Goal: Task Accomplishment & Management: Use online tool/utility

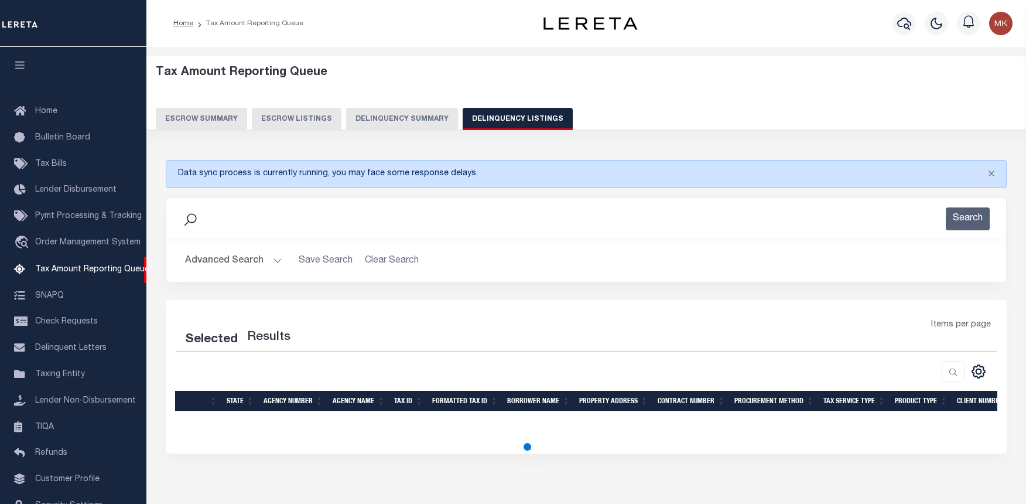
select select "100"
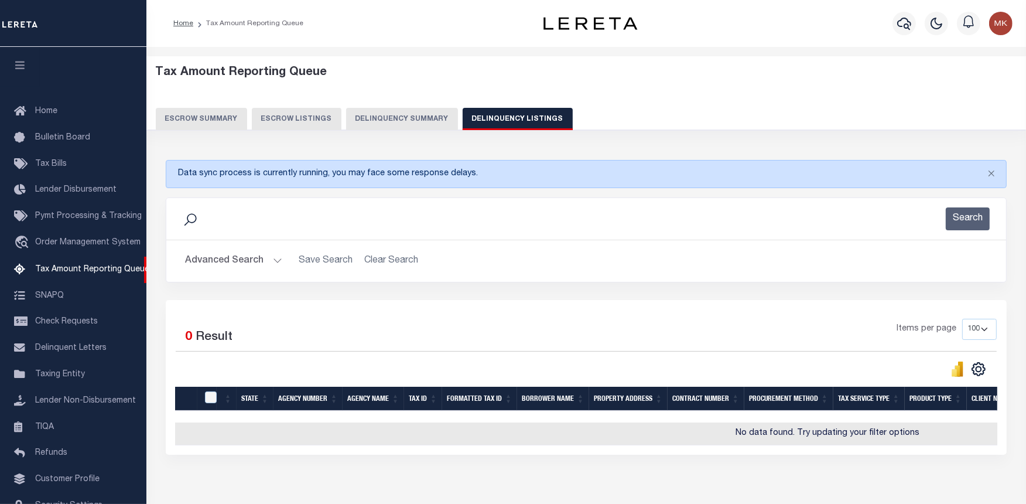
scroll to position [51, 0]
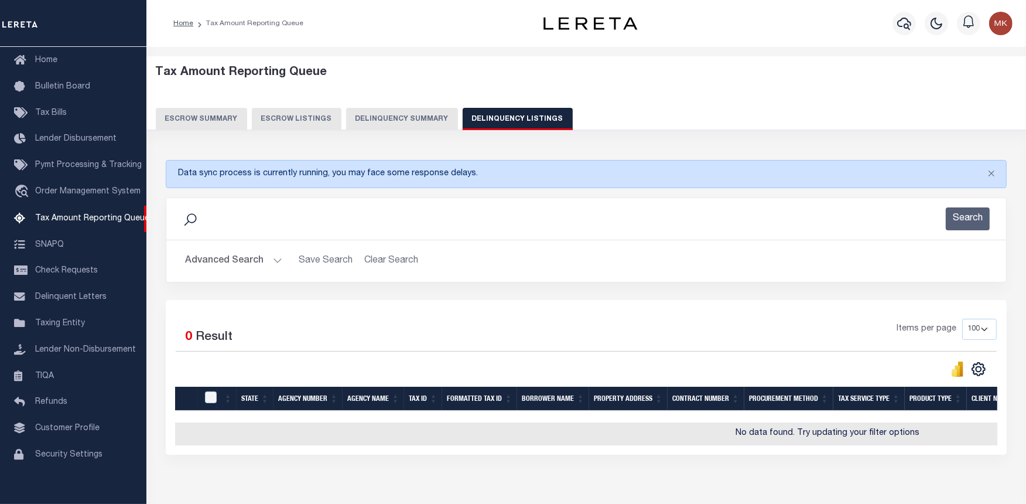
click at [279, 257] on button "Advanced Search" at bounding box center [233, 261] width 97 height 23
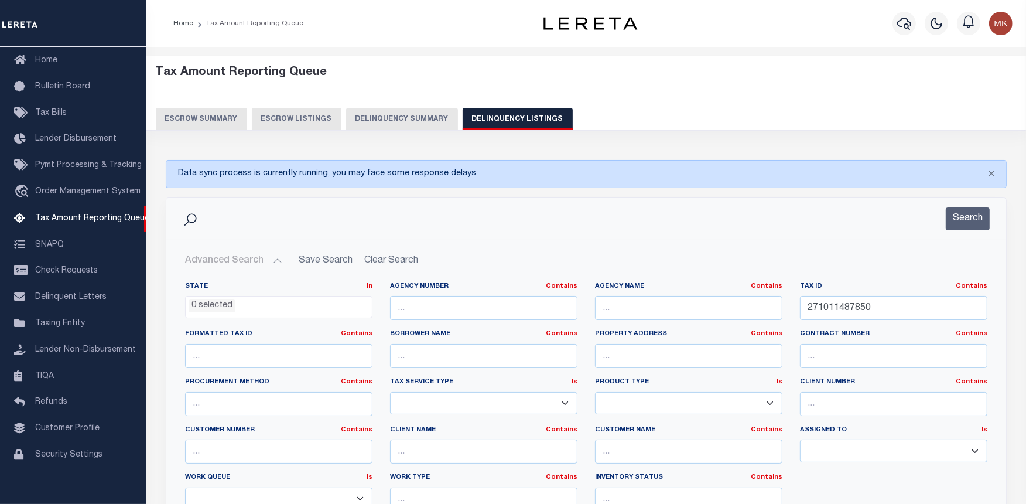
click at [272, 255] on button "Advanced Search" at bounding box center [233, 261] width 97 height 23
click at [824, 307] on input "271011487850" at bounding box center [893, 308] width 187 height 24
paste input "12-04576-00"
type input "12-04576-000"
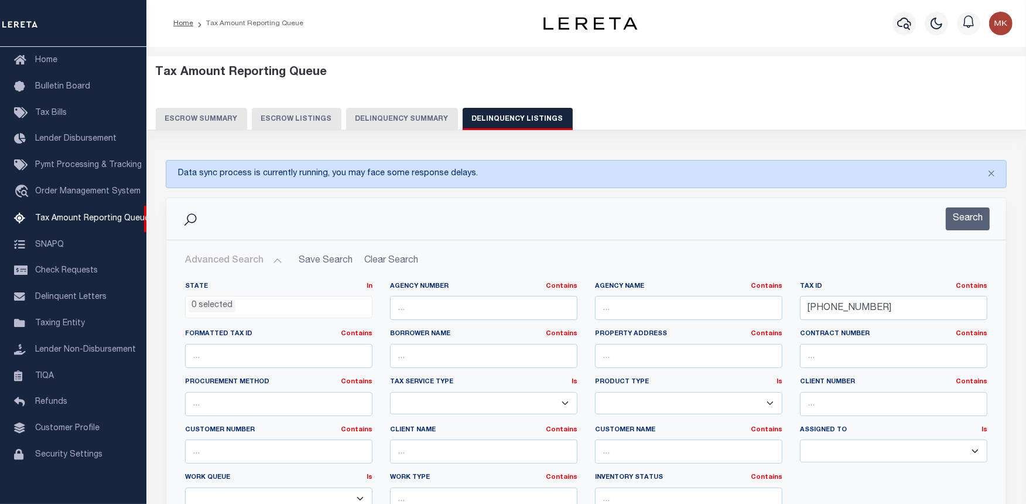
click at [980, 231] on div "Search" at bounding box center [586, 219] width 840 height 42
click at [972, 221] on button "Search" at bounding box center [968, 218] width 44 height 23
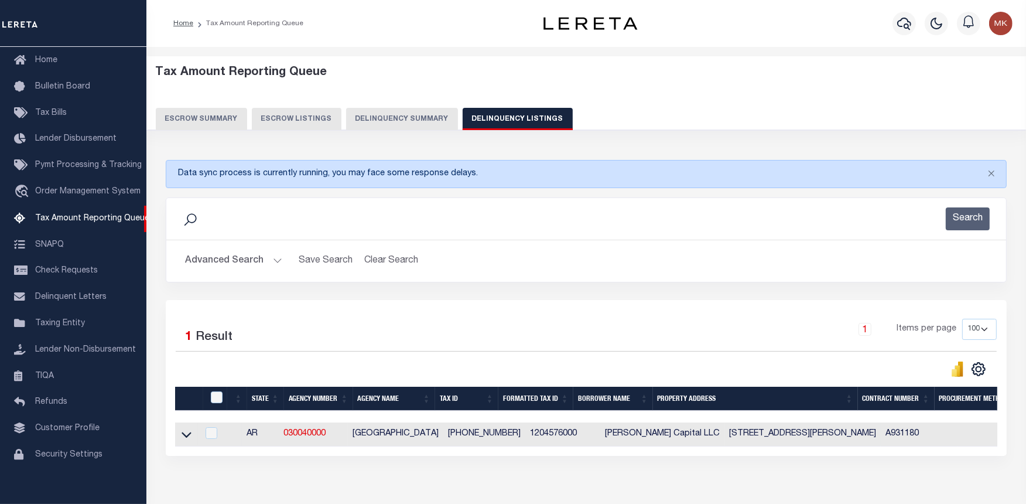
click at [183, 438] on icon at bounding box center [187, 434] width 10 height 12
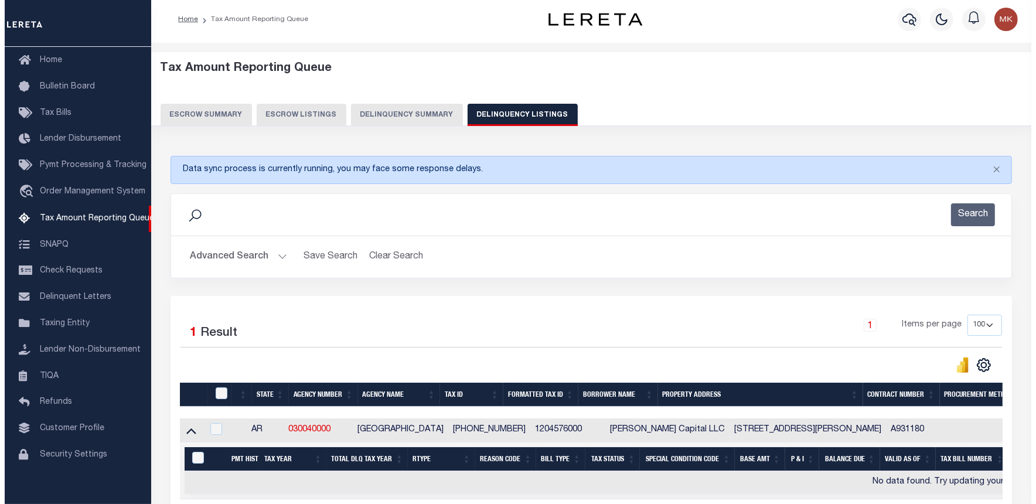
scroll to position [0, 0]
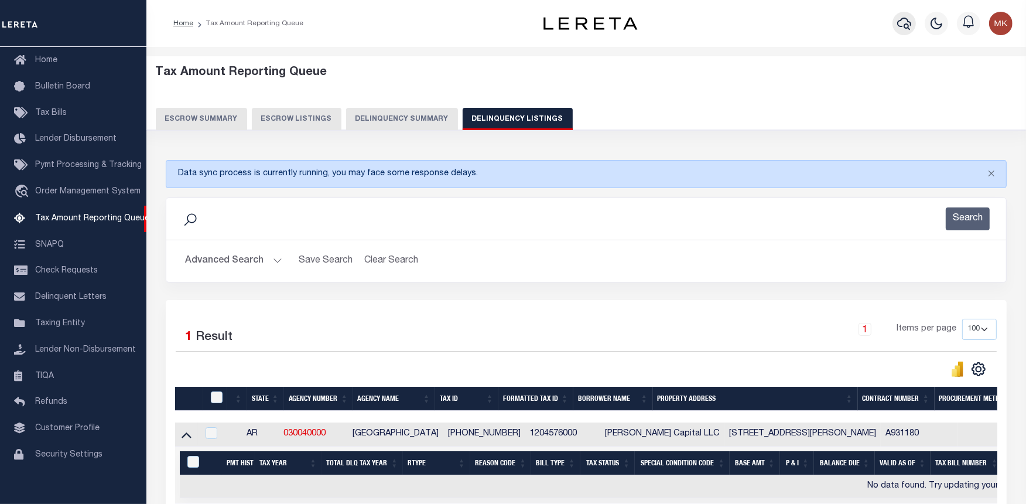
click at [910, 30] on icon "button" at bounding box center [904, 23] width 14 height 14
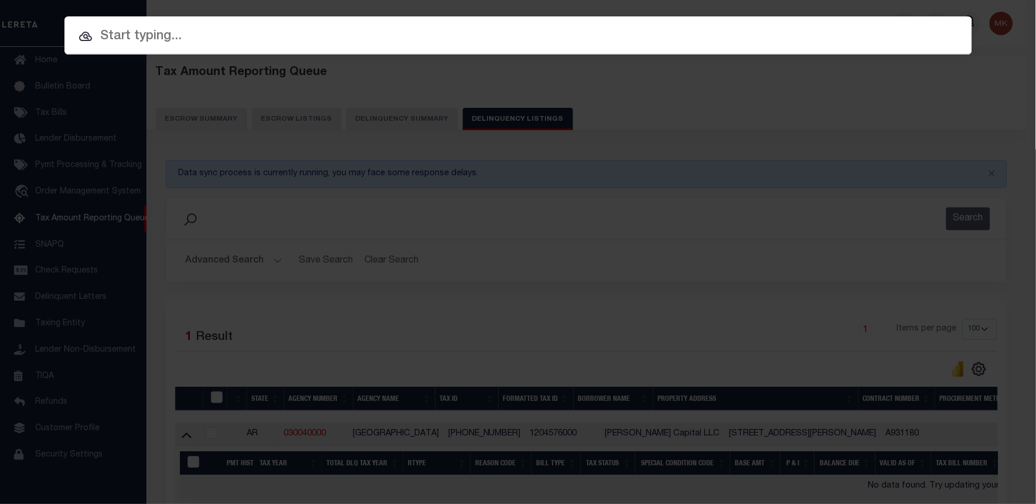
paste input "251012637"
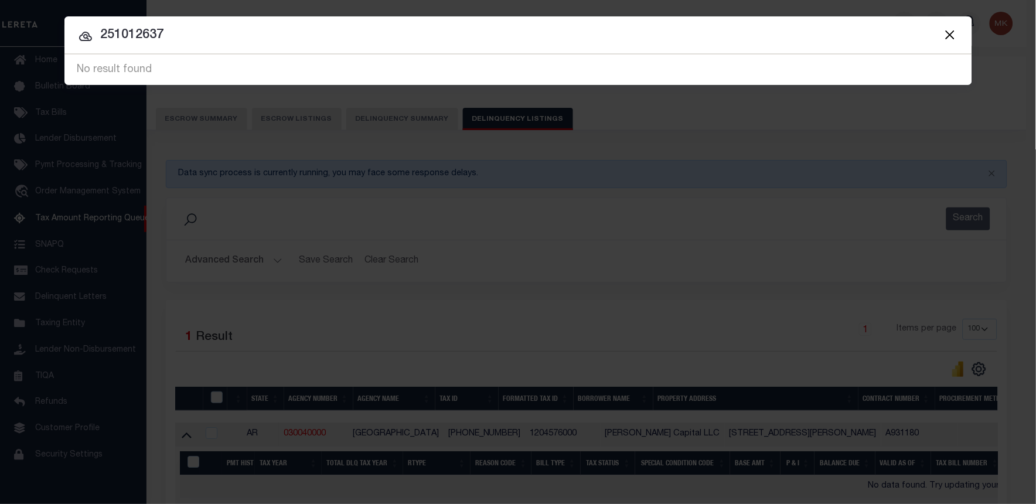
click at [949, 31] on button "Close" at bounding box center [949, 34] width 15 height 15
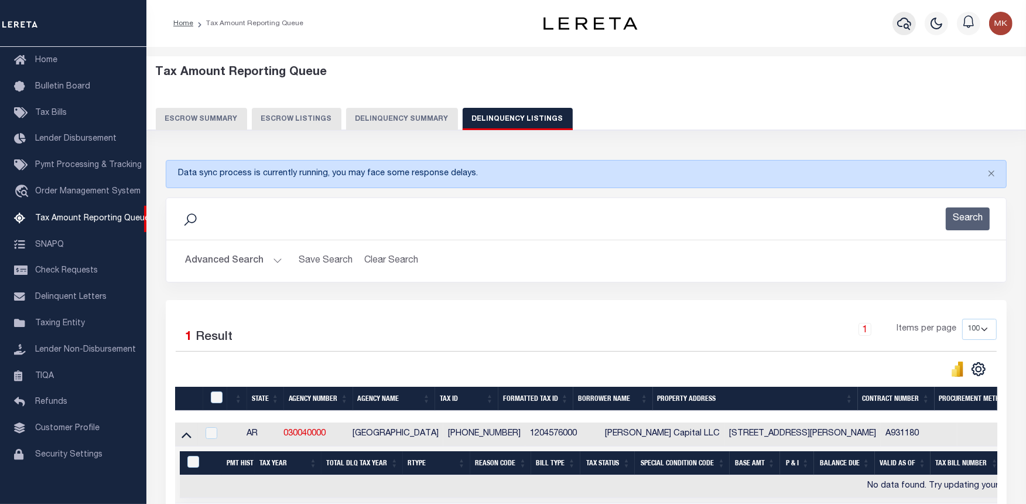
click at [898, 20] on icon "button" at bounding box center [904, 23] width 14 height 14
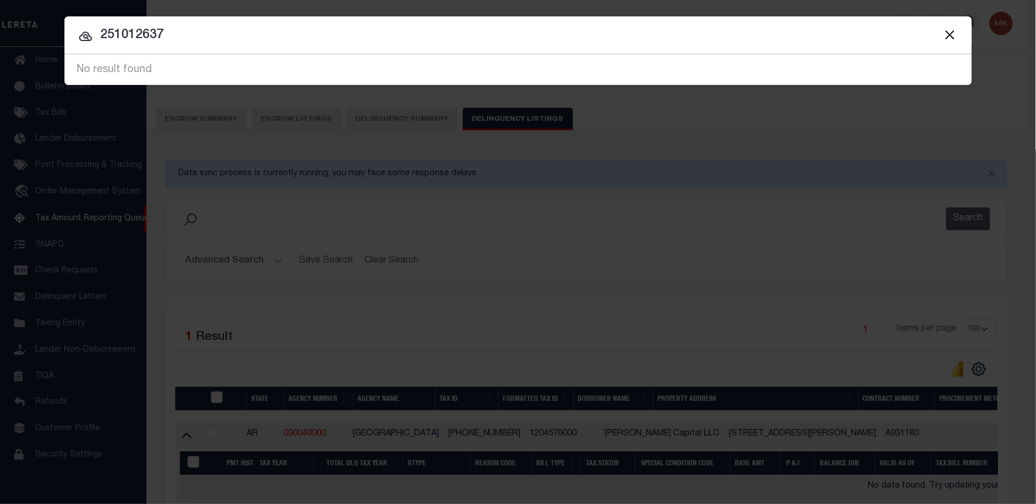
drag, startPoint x: 171, startPoint y: 36, endPoint x: 93, endPoint y: 42, distance: 78.7
click at [93, 42] on input "251012637" at bounding box center [517, 35] width 907 height 20
click at [132, 31] on input "251012637" at bounding box center [517, 35] width 907 height 20
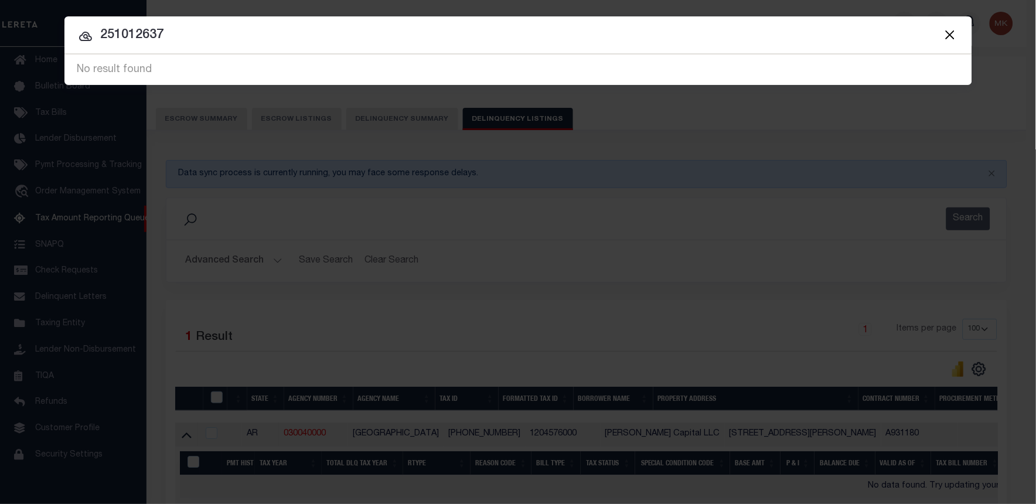
paste input "[PHONE_NUMBER]"
type input "[PHONE_NUMBER]"
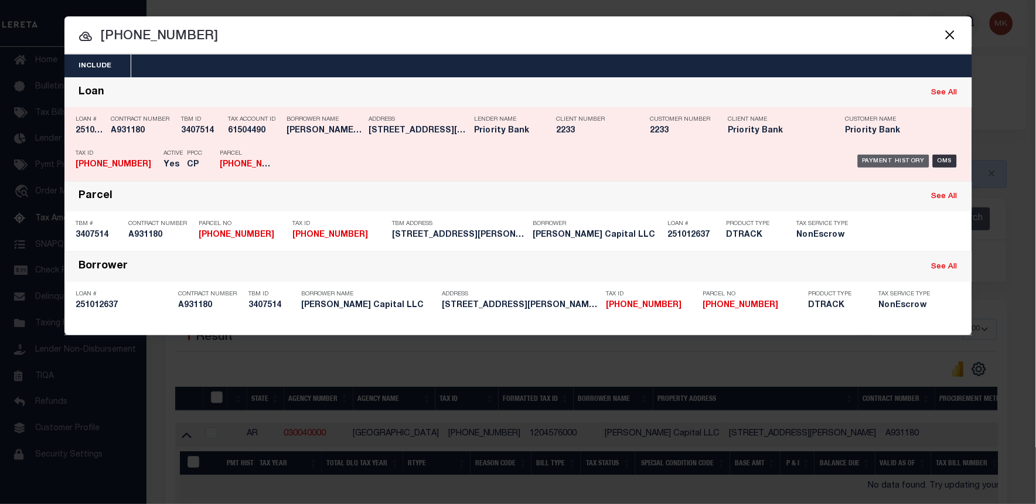
click at [884, 157] on div "Payment History" at bounding box center [893, 161] width 72 height 13
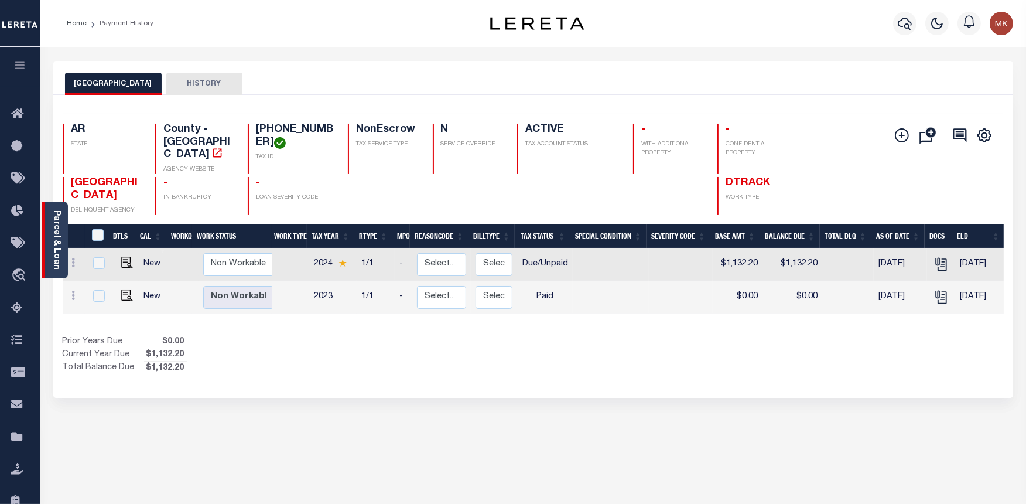
click at [55, 253] on link "Parcel & Loan" at bounding box center [56, 239] width 8 height 59
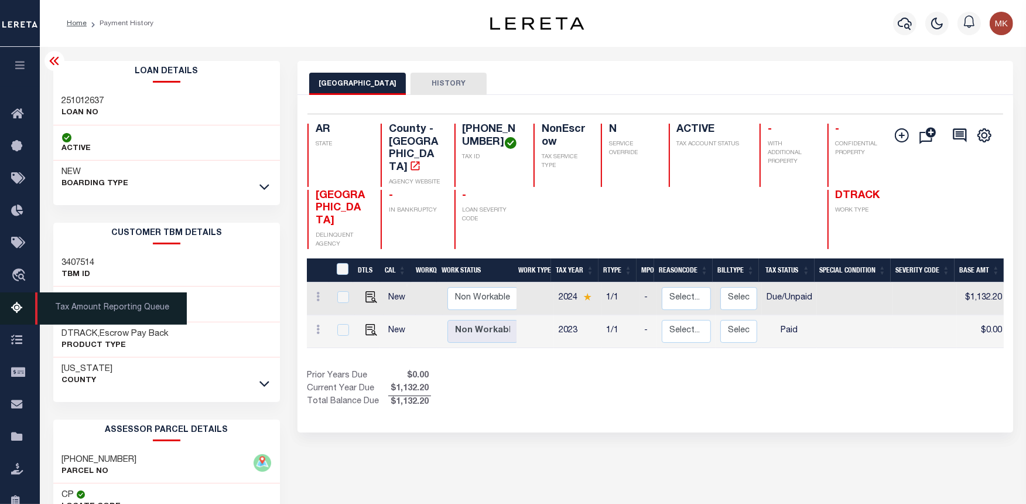
click at [16, 315] on icon at bounding box center [20, 308] width 19 height 15
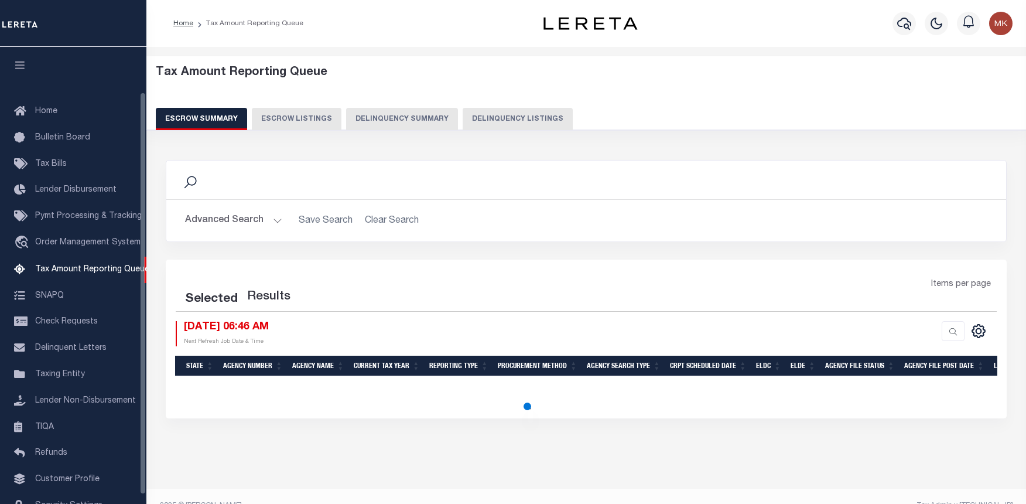
select select "100"
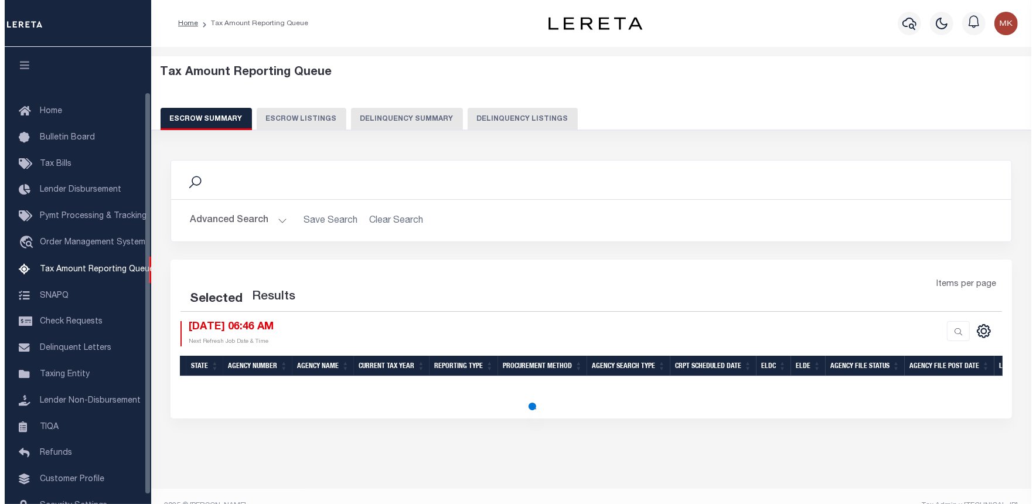
scroll to position [61, 0]
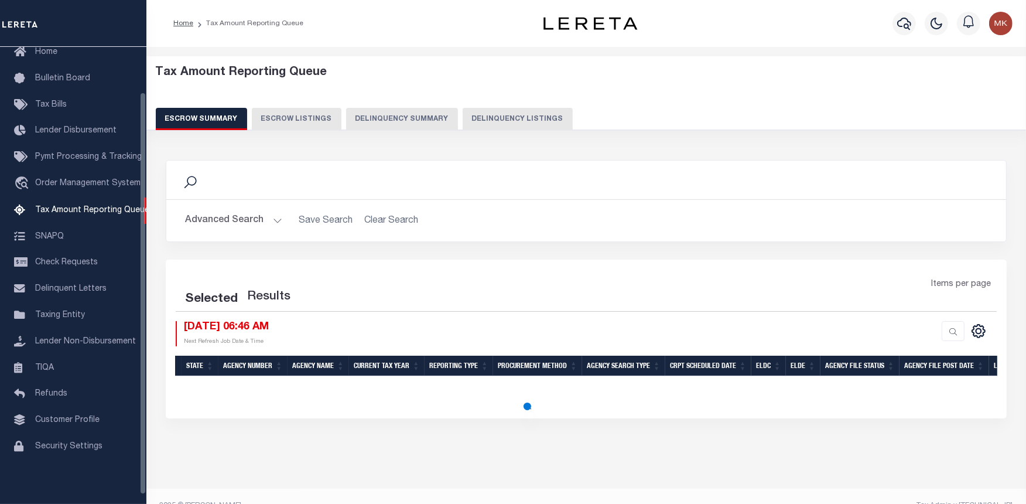
click at [495, 115] on button "Delinquency Listings" at bounding box center [518, 119] width 110 height 22
select select "100"
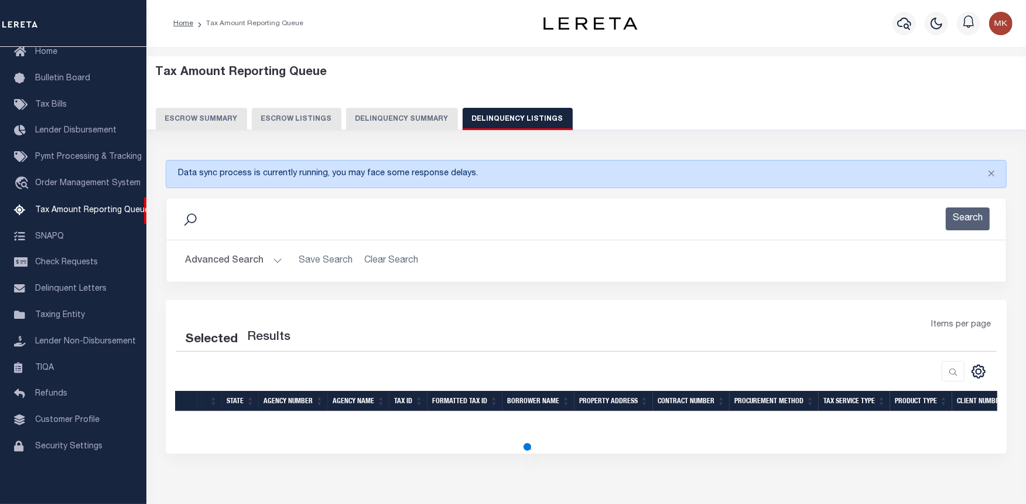
select select "100"
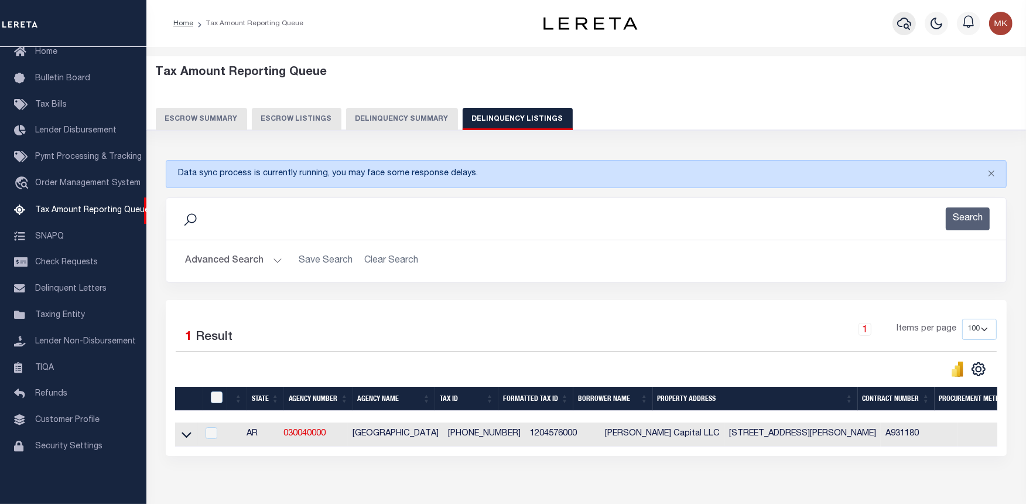
click at [903, 22] on icon "button" at bounding box center [904, 23] width 14 height 14
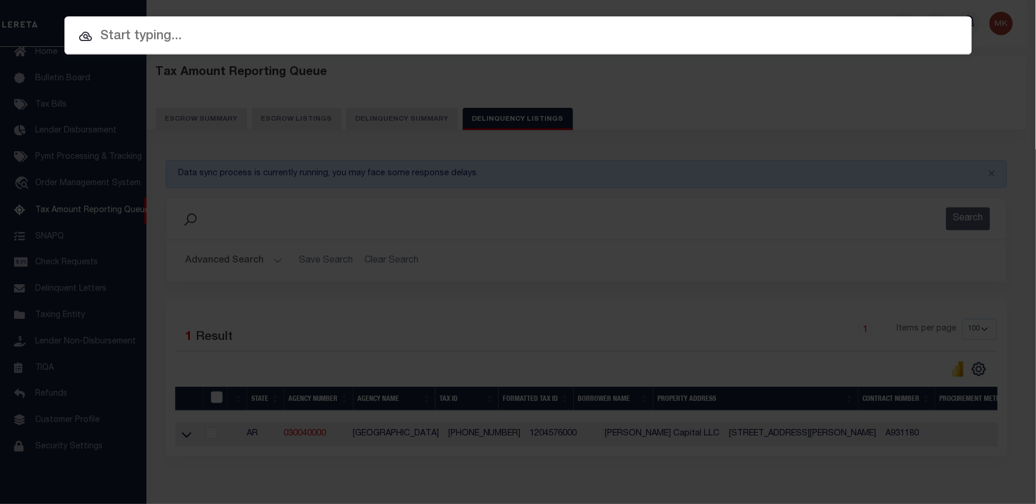
click at [259, 45] on input "text" at bounding box center [517, 36] width 907 height 20
paste input "12-04581-000"
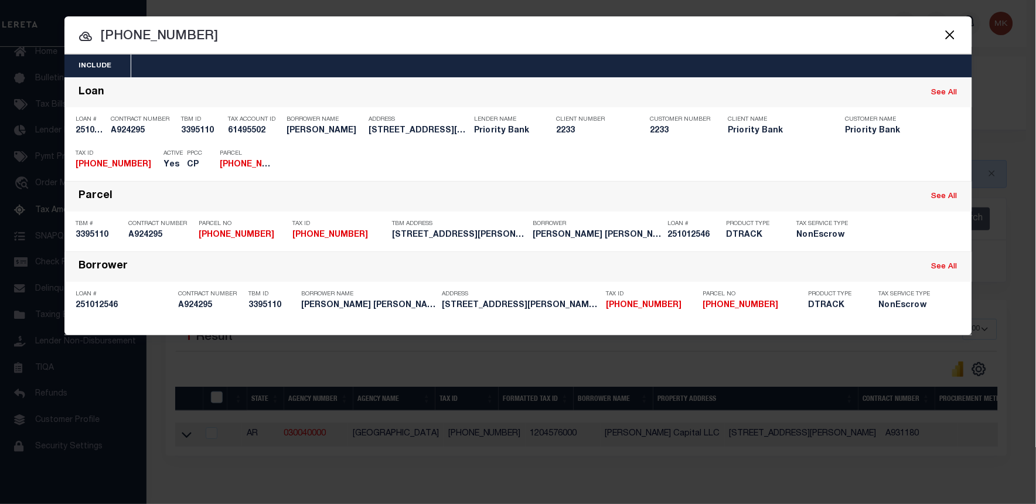
click at [146, 34] on input "12-04581-000" at bounding box center [517, 36] width 907 height 20
paste input "251012283"
type input "251012283"
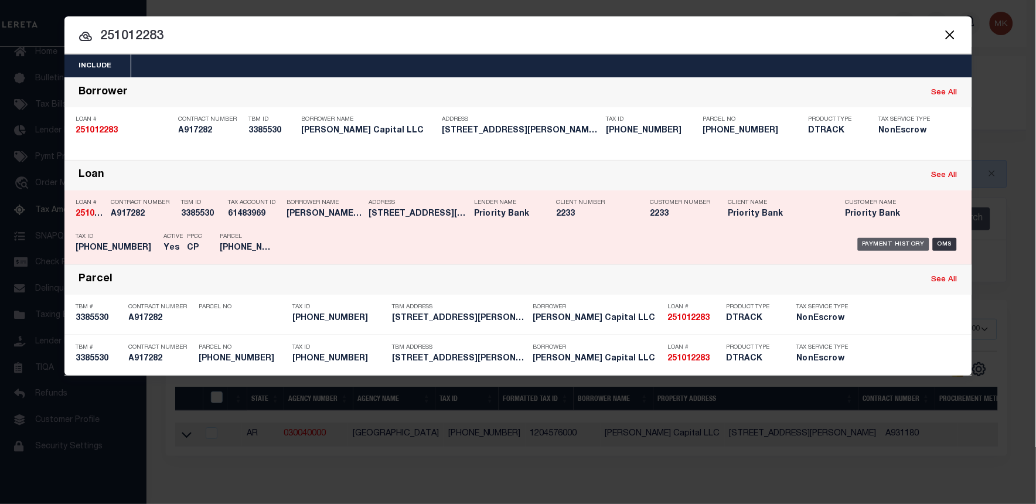
click at [898, 242] on div "Payment History" at bounding box center [893, 244] width 72 height 13
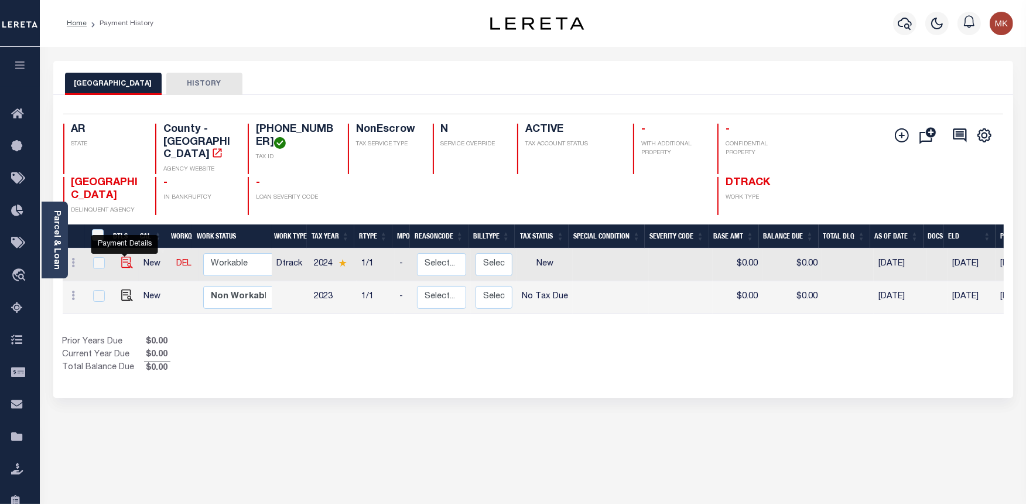
click at [121, 257] on img "" at bounding box center [127, 263] width 12 height 12
checkbox input "true"
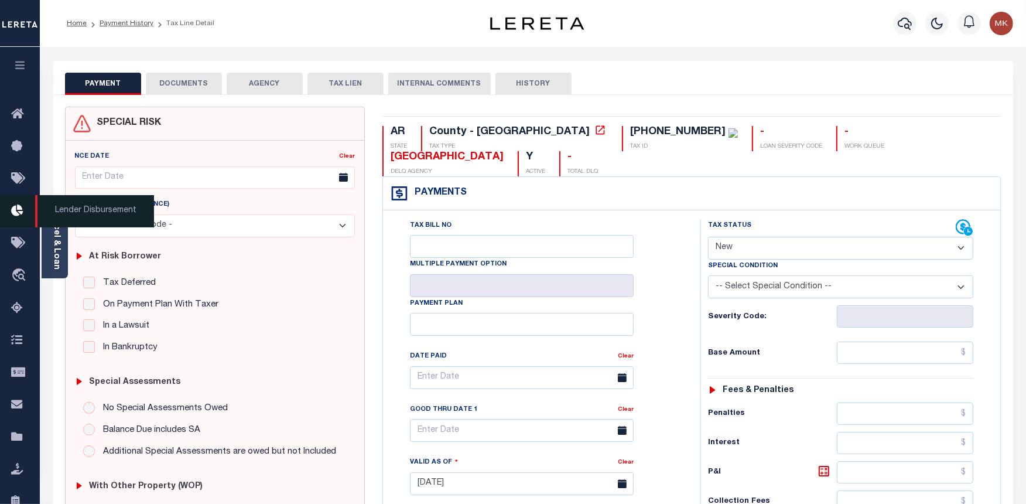
click at [55, 221] on span "Lender Disbursement" at bounding box center [94, 211] width 119 height 32
click at [53, 250] on link "Parcel & Loan" at bounding box center [56, 239] width 8 height 59
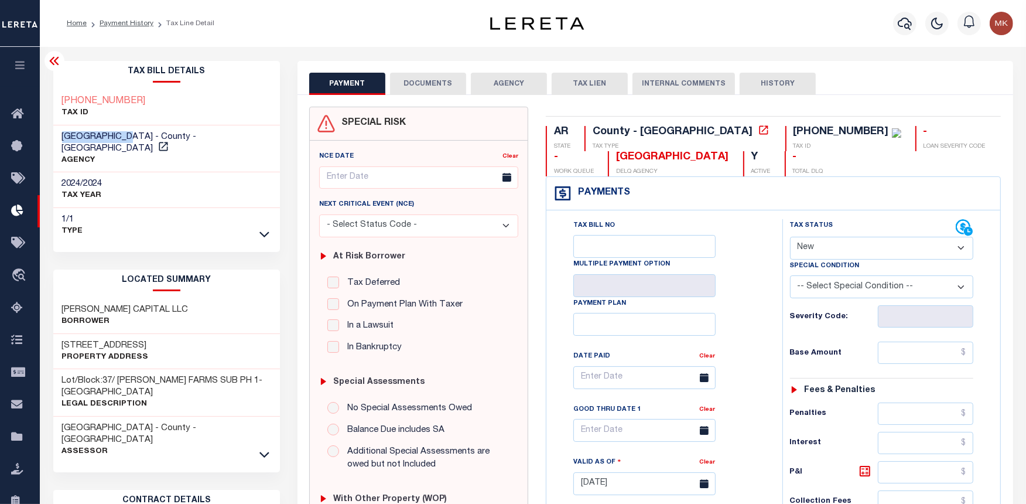
drag, startPoint x: 136, startPoint y: 135, endPoint x: 61, endPoint y: 135, distance: 74.4
click at [62, 135] on span "[GEOGRAPHIC_DATA] - County - [GEOGRAPHIC_DATA]" at bounding box center [129, 142] width 135 height 20
click at [881, 245] on select "- Select Status Code - Open Due/Unpaid Paid Incomplete No Tax Due Internal Refu…" at bounding box center [882, 248] width 184 height 23
select select "PYD"
click at [790, 237] on select "- Select Status Code - Open Due/Unpaid Paid Incomplete No Tax Due Internal Refu…" at bounding box center [882, 248] width 184 height 23
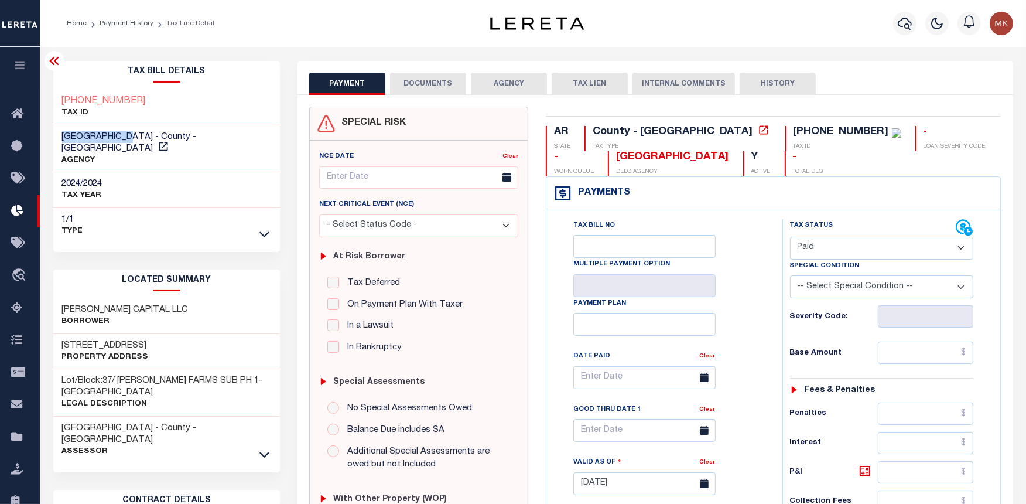
type input "[DATE]"
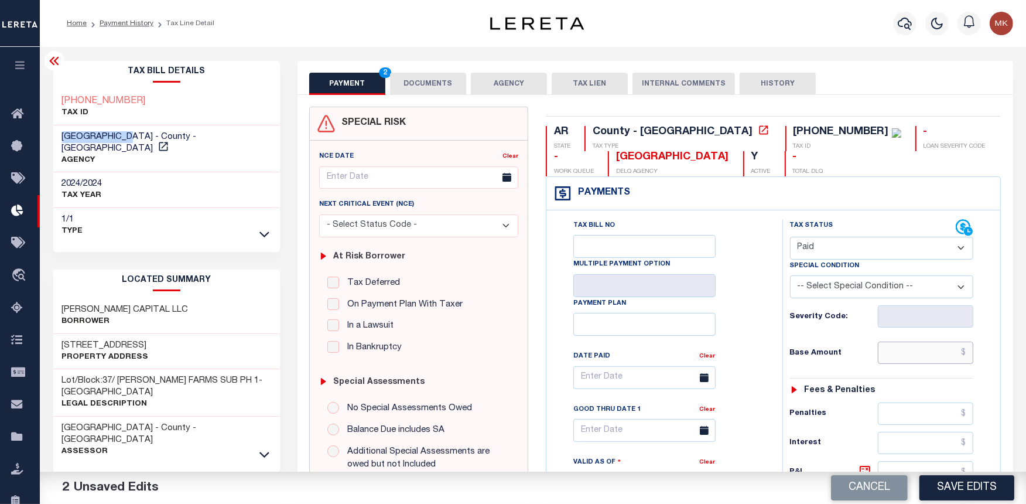
click at [902, 356] on input "text" at bounding box center [926, 352] width 96 height 22
type input "$0.00"
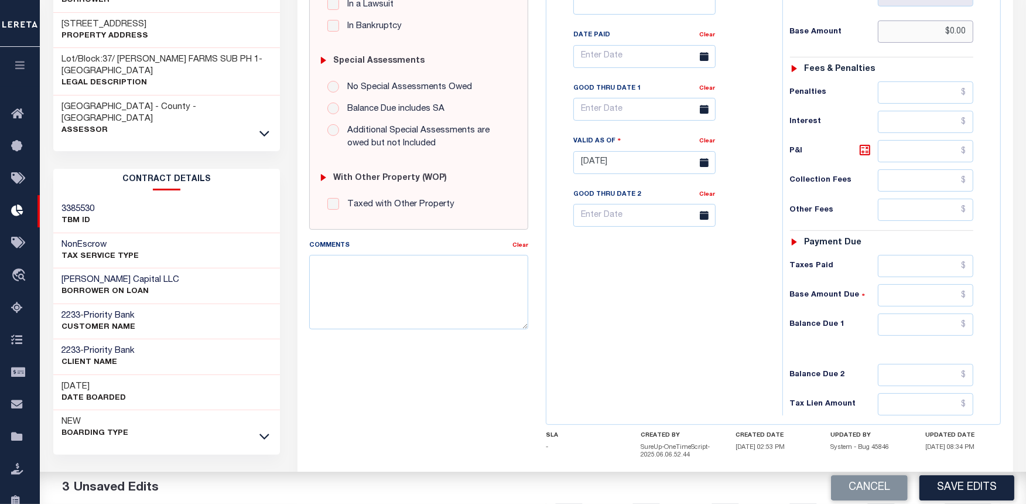
scroll to position [325, 0]
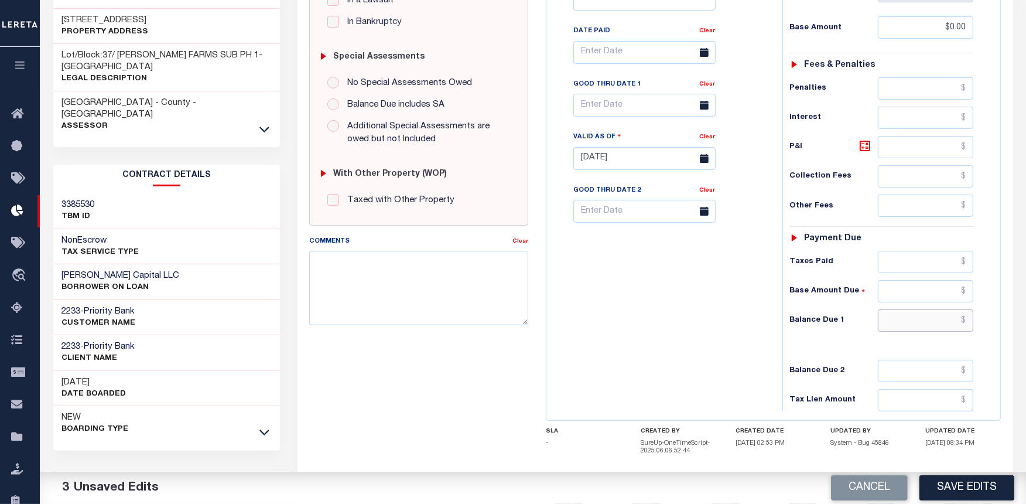
click at [909, 323] on input "text" at bounding box center [926, 320] width 96 height 22
type input "$0.00"
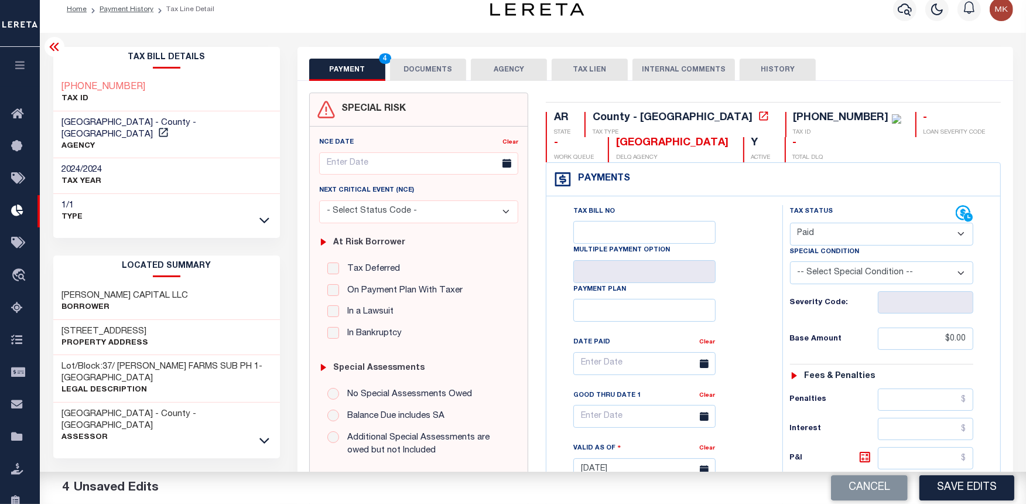
scroll to position [0, 0]
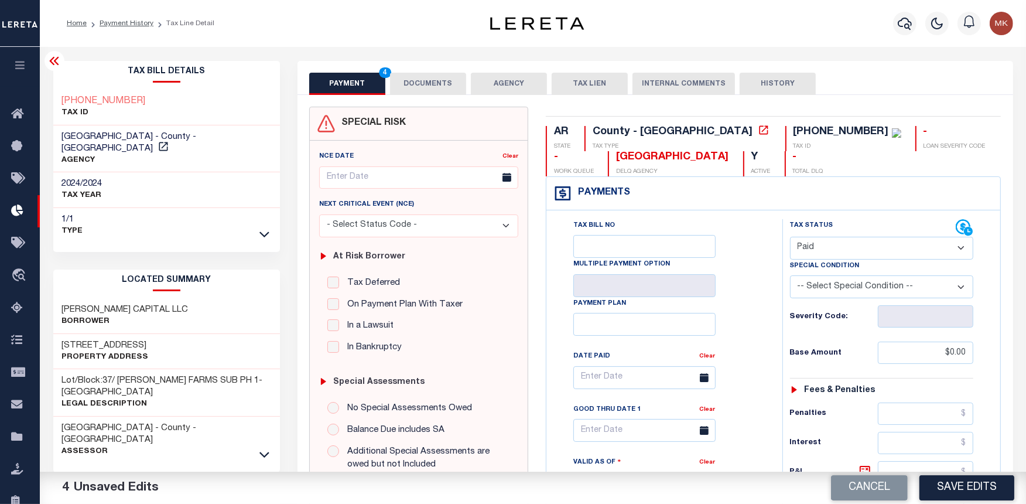
click at [432, 84] on button "DOCUMENTS" at bounding box center [428, 84] width 76 height 22
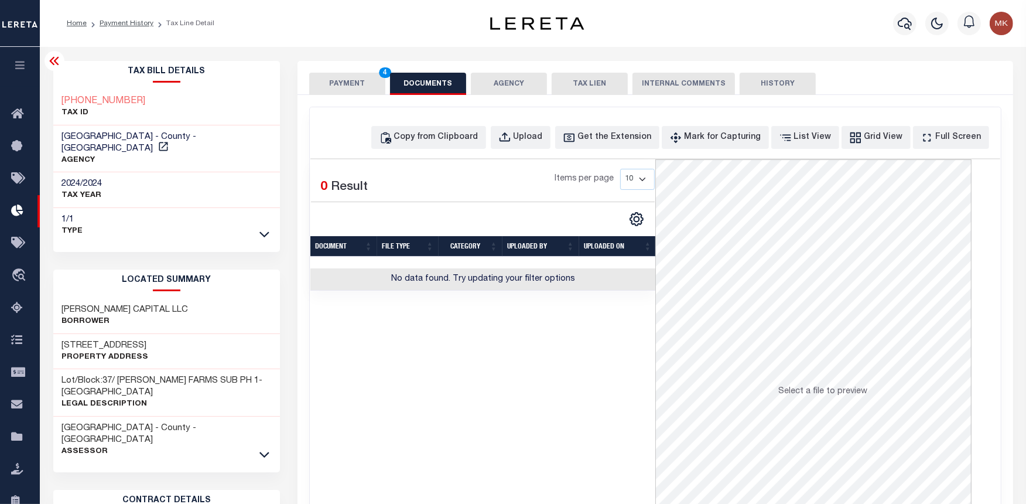
click at [348, 84] on button "PAYMENT 4" at bounding box center [347, 84] width 76 height 22
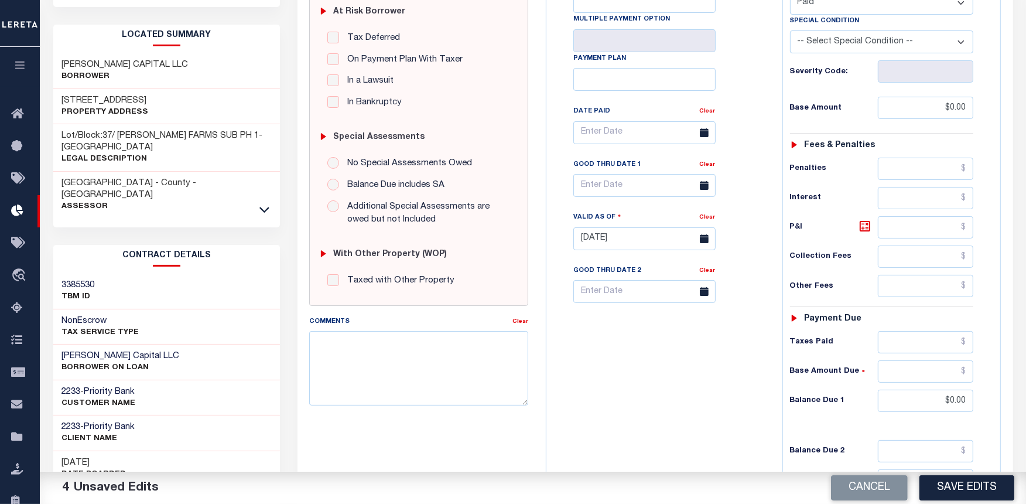
scroll to position [260, 0]
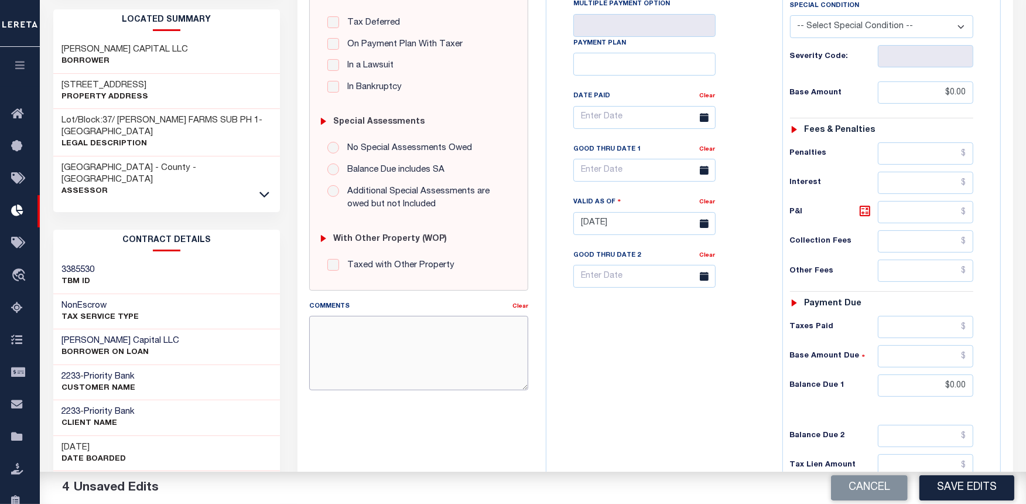
click at [353, 356] on textarea "Comments" at bounding box center [418, 353] width 219 height 74
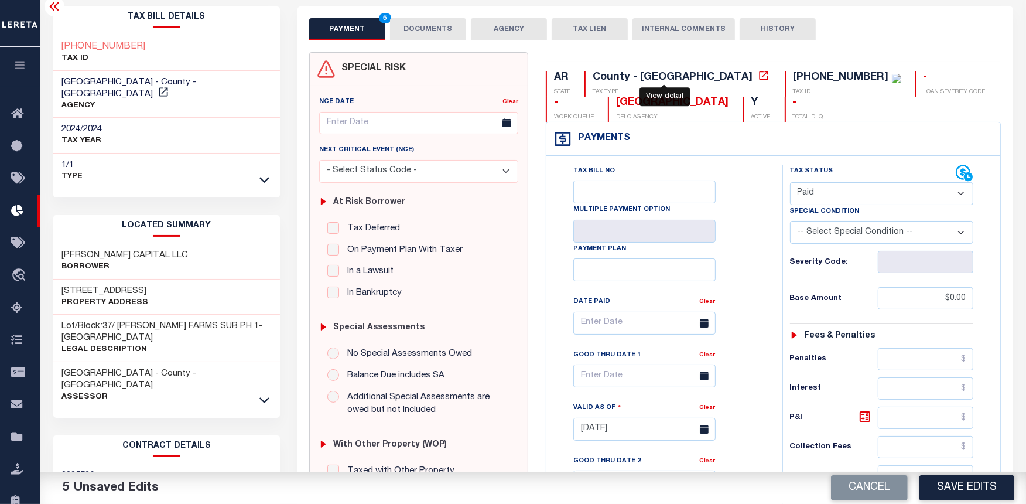
scroll to position [325, 0]
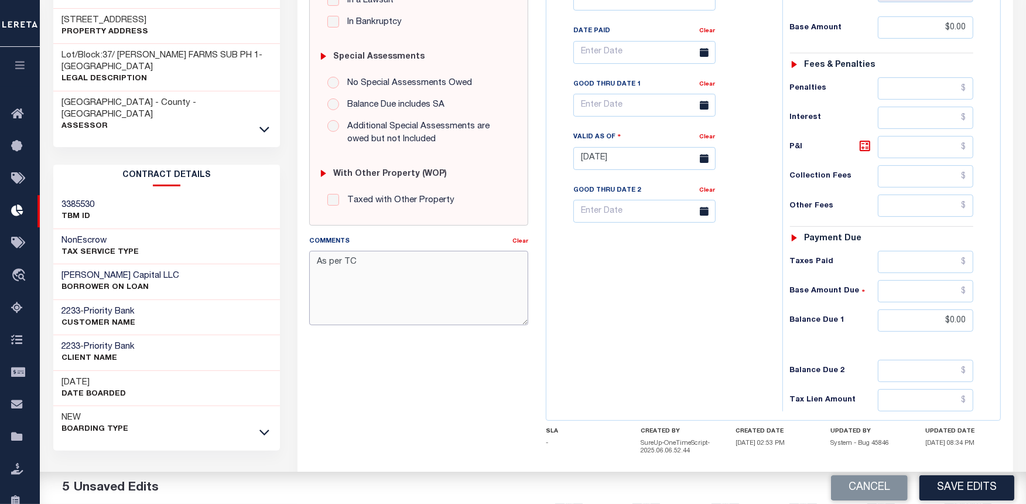
click at [370, 268] on textarea "As per TC" at bounding box center [418, 288] width 219 height 74
type textarea "As per TC Tessica 2024 taxes paid."
click at [958, 484] on button "Save Edits" at bounding box center [967, 487] width 95 height 25
checkbox input "false"
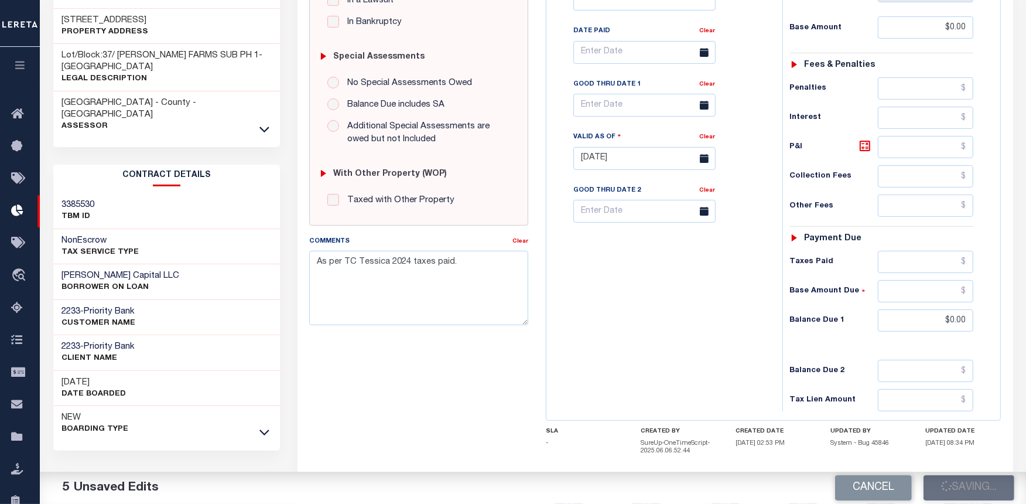
checkbox input "false"
type input "$0"
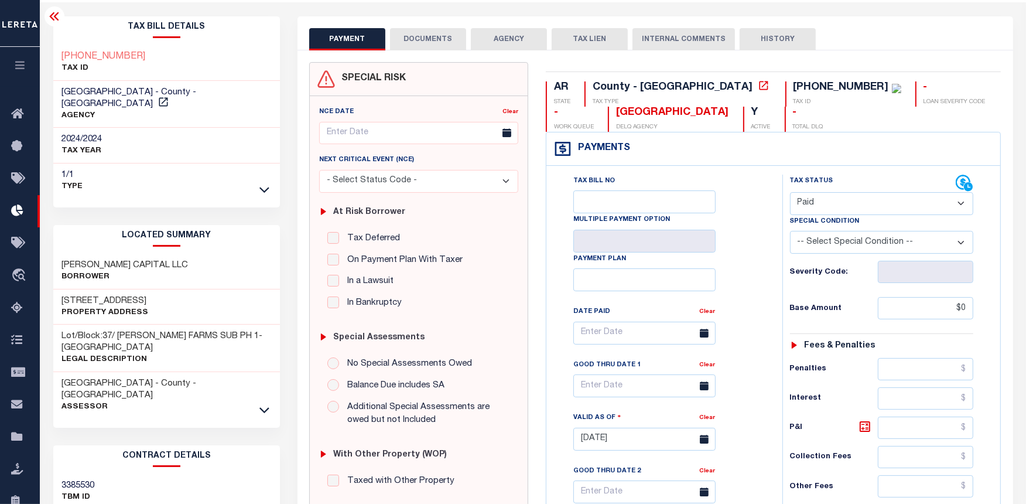
scroll to position [389, 0]
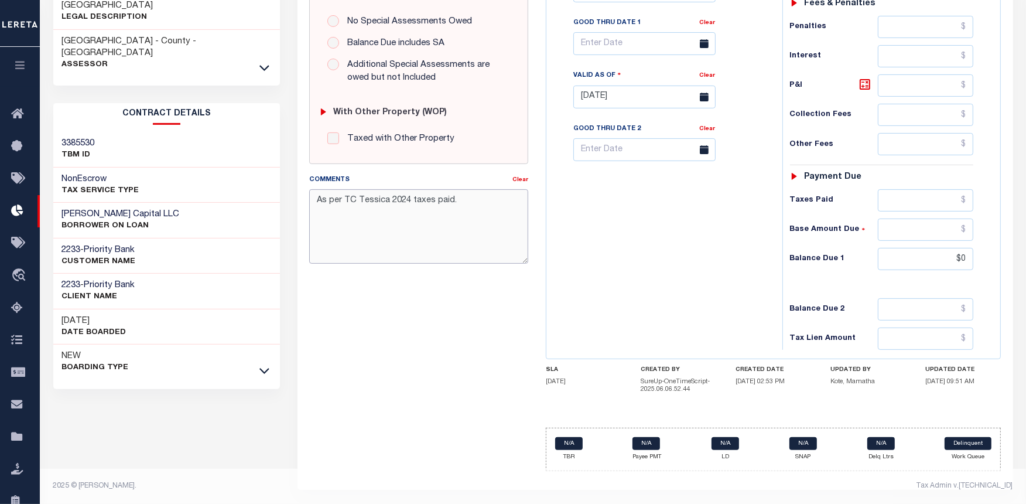
click at [453, 200] on textarea "As per TC Tessica 2024 taxes paid." at bounding box center [418, 226] width 219 height 74
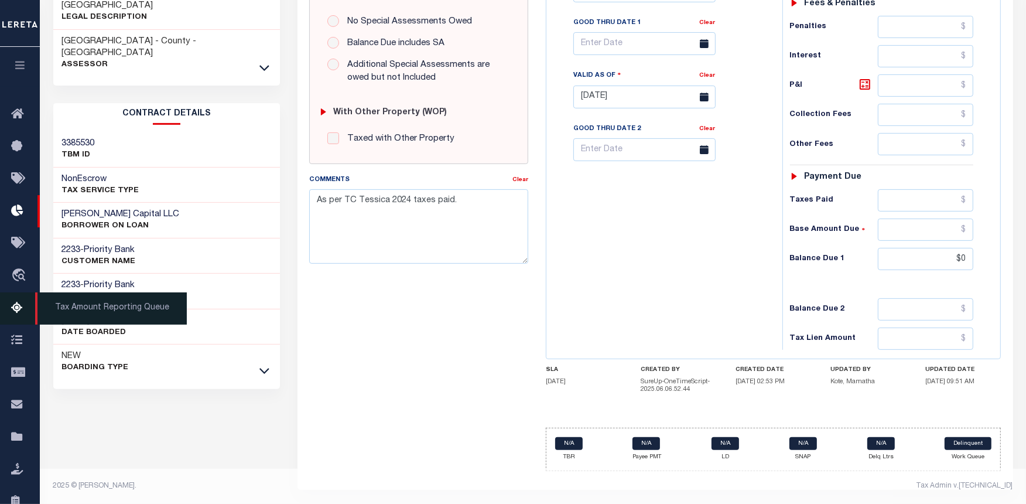
click at [28, 302] on icon at bounding box center [20, 308] width 19 height 15
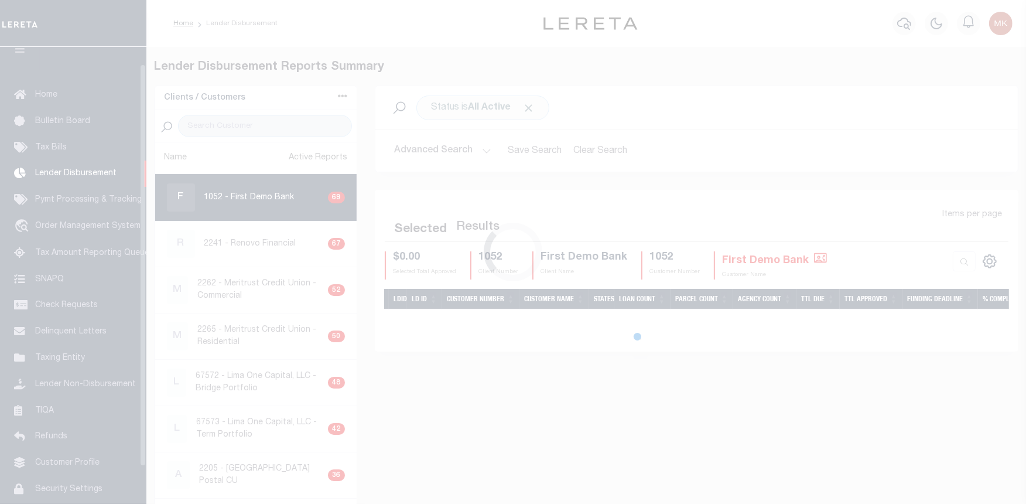
scroll to position [19, 0]
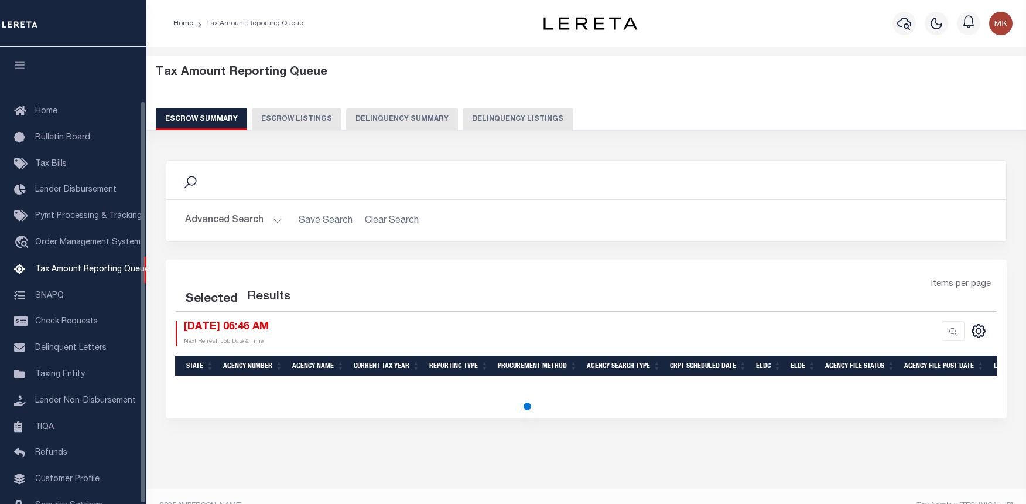
select select "100"
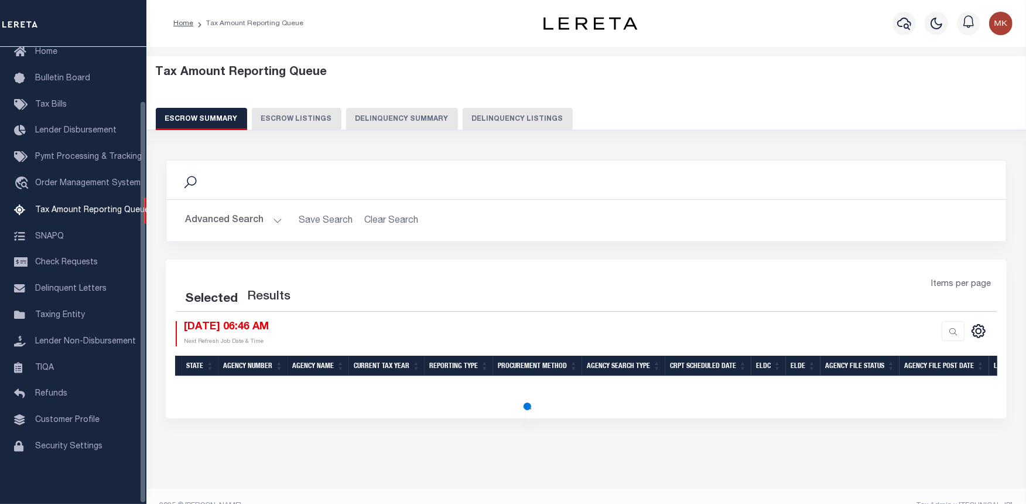
select select "100"
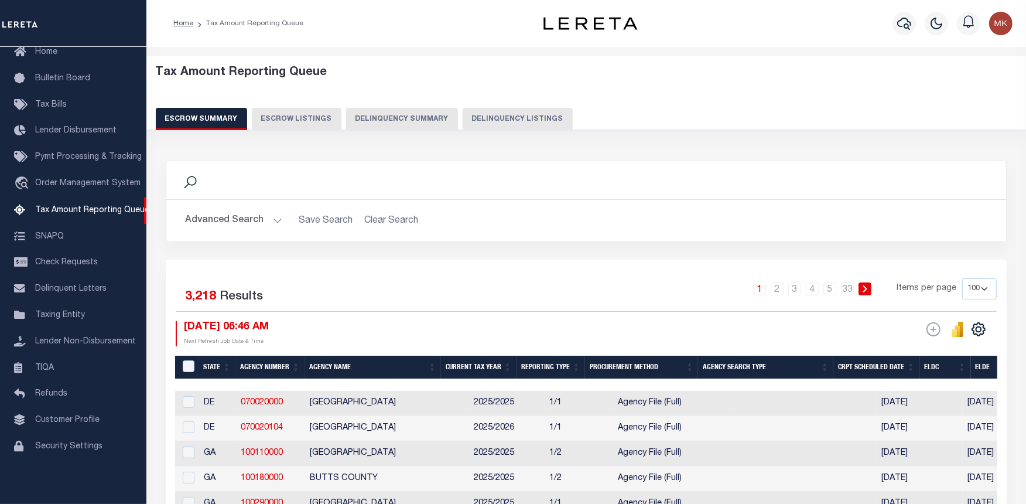
click at [490, 110] on button "Delinquency Listings" at bounding box center [518, 119] width 110 height 22
select select
select select "100"
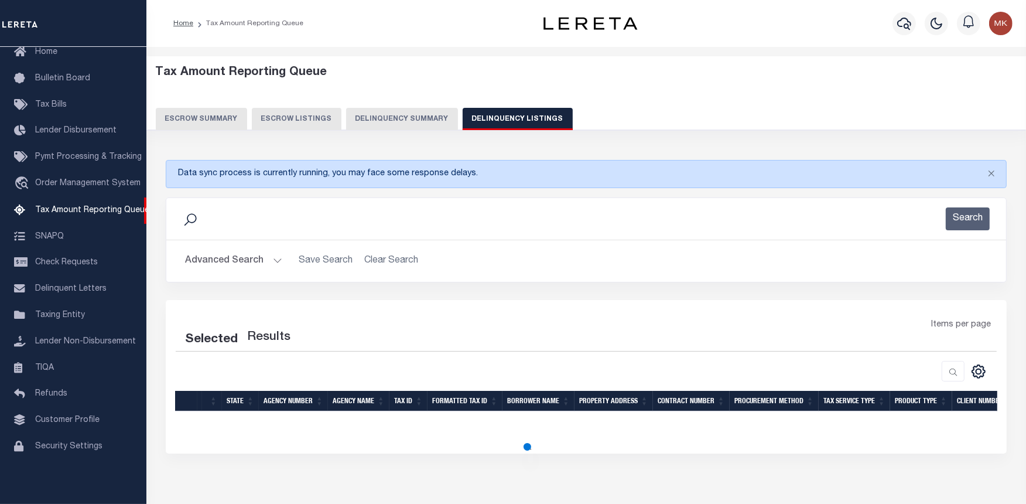
select select "100"
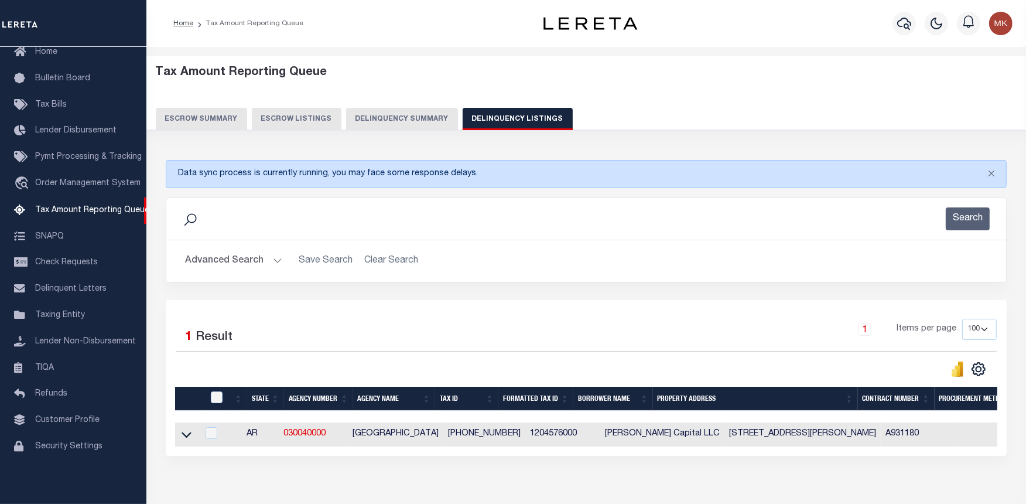
click at [249, 255] on button "Advanced Search" at bounding box center [233, 261] width 97 height 23
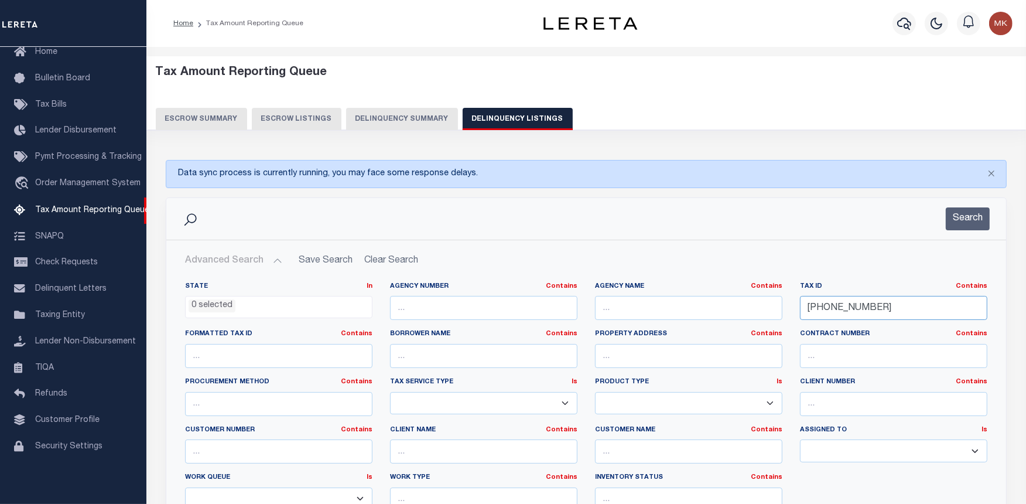
click at [824, 306] on input "[PHONE_NUMBER]" at bounding box center [893, 308] width 187 height 24
paste input "[GEOGRAPHIC_DATA]"
type input "[GEOGRAPHIC_DATA]"
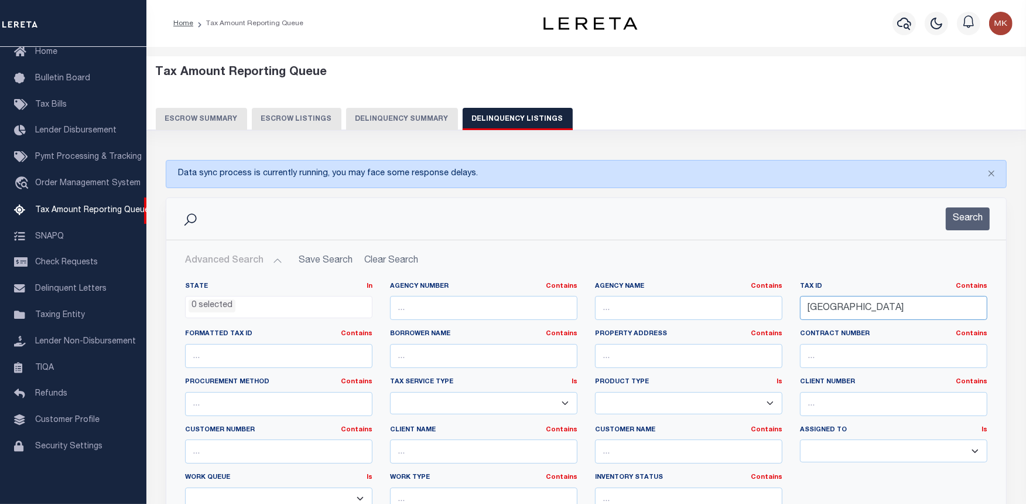
click at [852, 311] on input "[GEOGRAPHIC_DATA]" at bounding box center [893, 308] width 187 height 24
paste input "[PHONE_NUMBER]"
type input "[PHONE_NUMBER]"
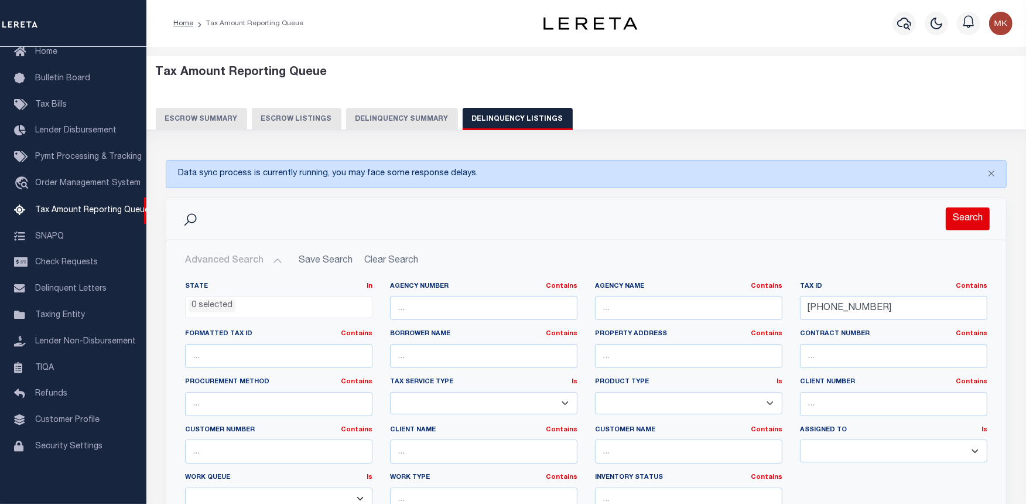
click at [957, 221] on button "Search" at bounding box center [968, 218] width 44 height 23
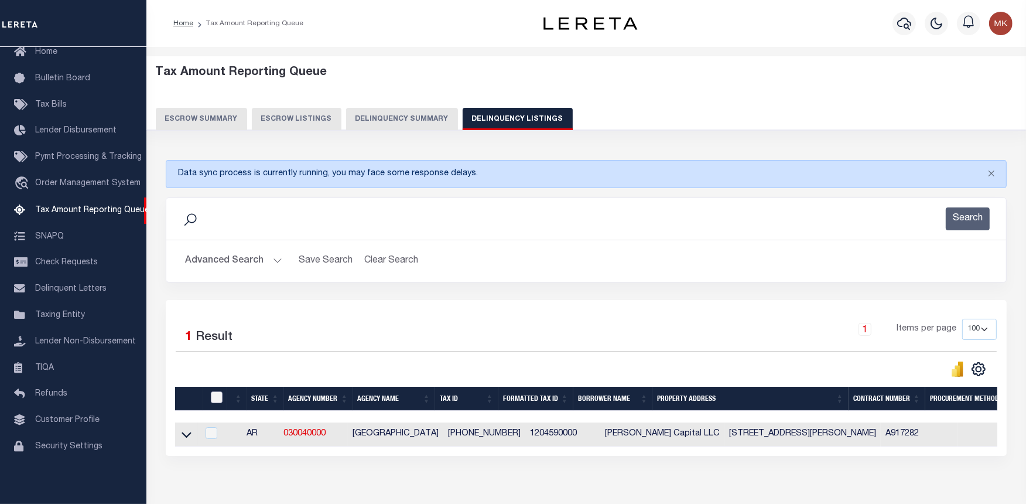
click at [218, 400] on input "checkbox" at bounding box center [217, 397] width 12 height 12
checkbox input "true"
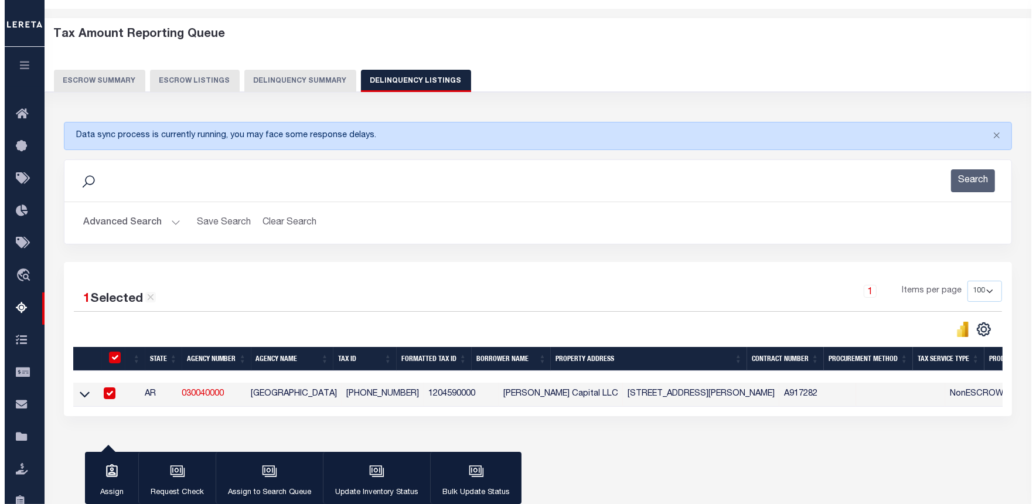
scroll to position [117, 0]
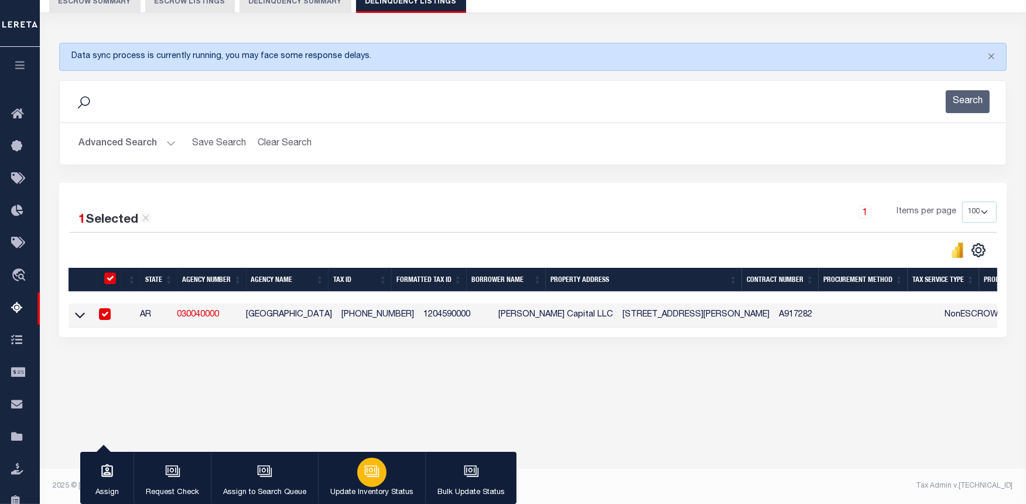
click at [377, 476] on icon "button" at bounding box center [373, 471] width 12 height 9
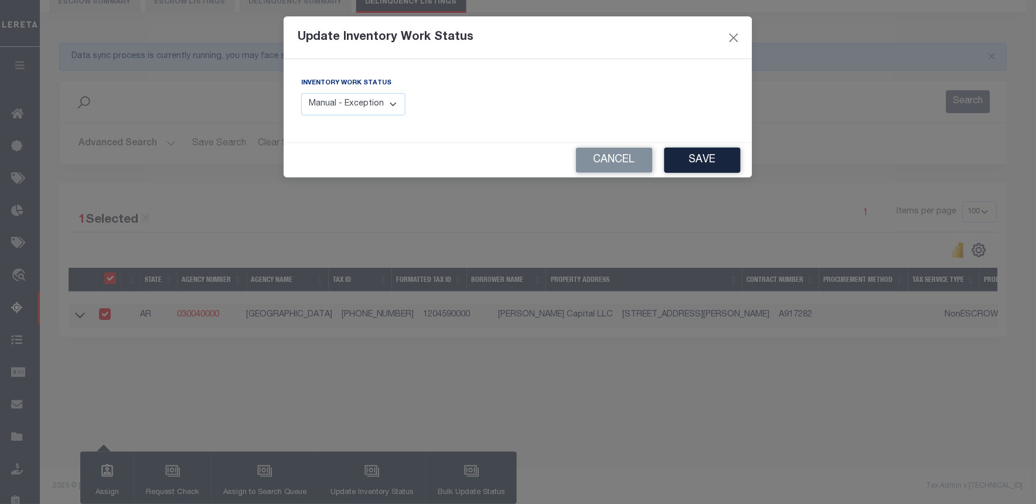
click at [382, 108] on select "Manual - Exception Pended - Awaiting Search Late Add Exception Completed" at bounding box center [353, 104] width 104 height 23
select select "4"
click at [301, 93] on select "Manual - Exception Pended - Awaiting Search Late Add Exception Completed" at bounding box center [353, 104] width 104 height 23
click at [701, 156] on button "Save" at bounding box center [702, 160] width 76 height 25
